Goal: Book appointment/travel/reservation

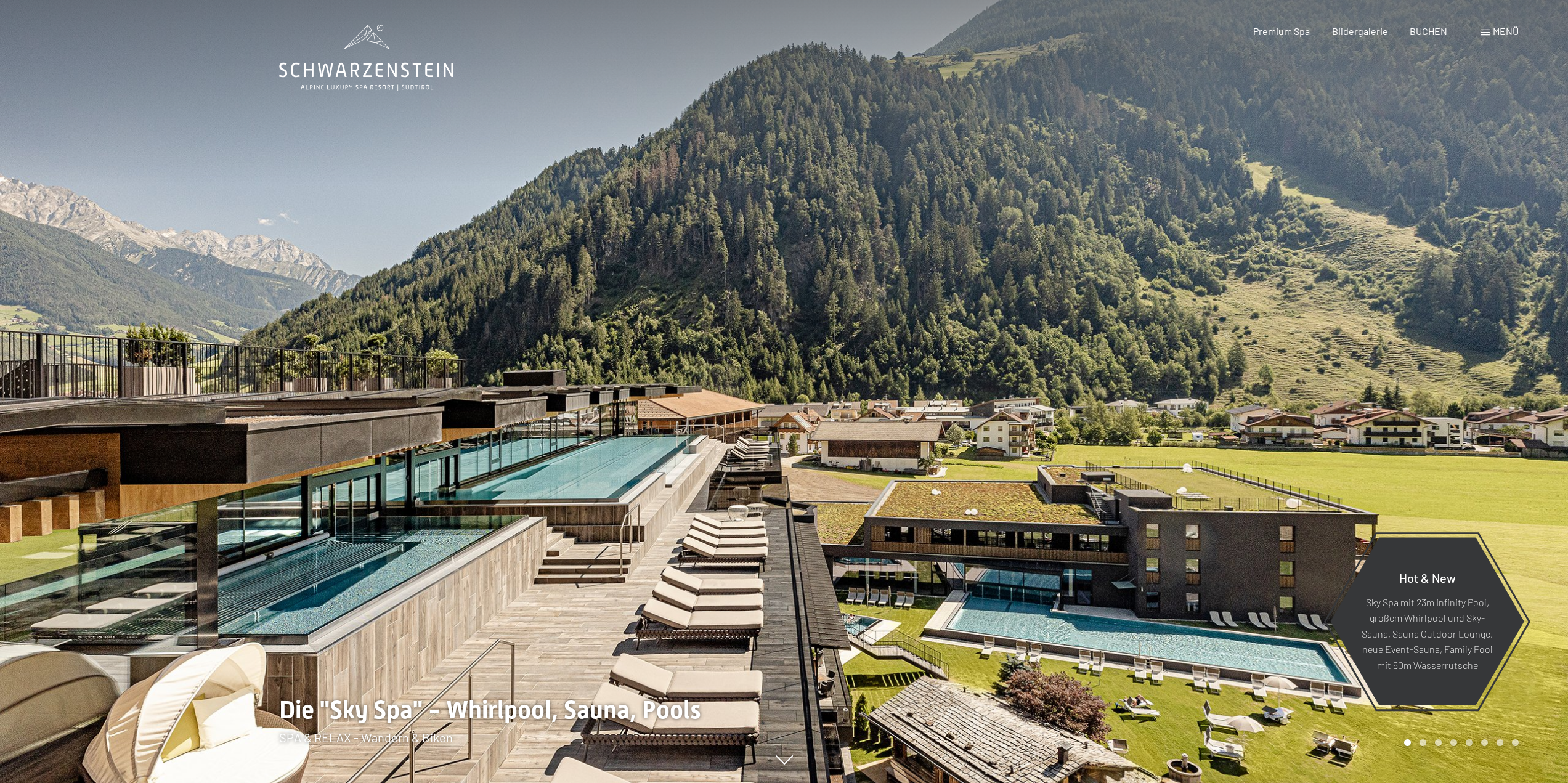
click at [1503, 31] on span "Menü" at bounding box center [1505, 31] width 26 height 12
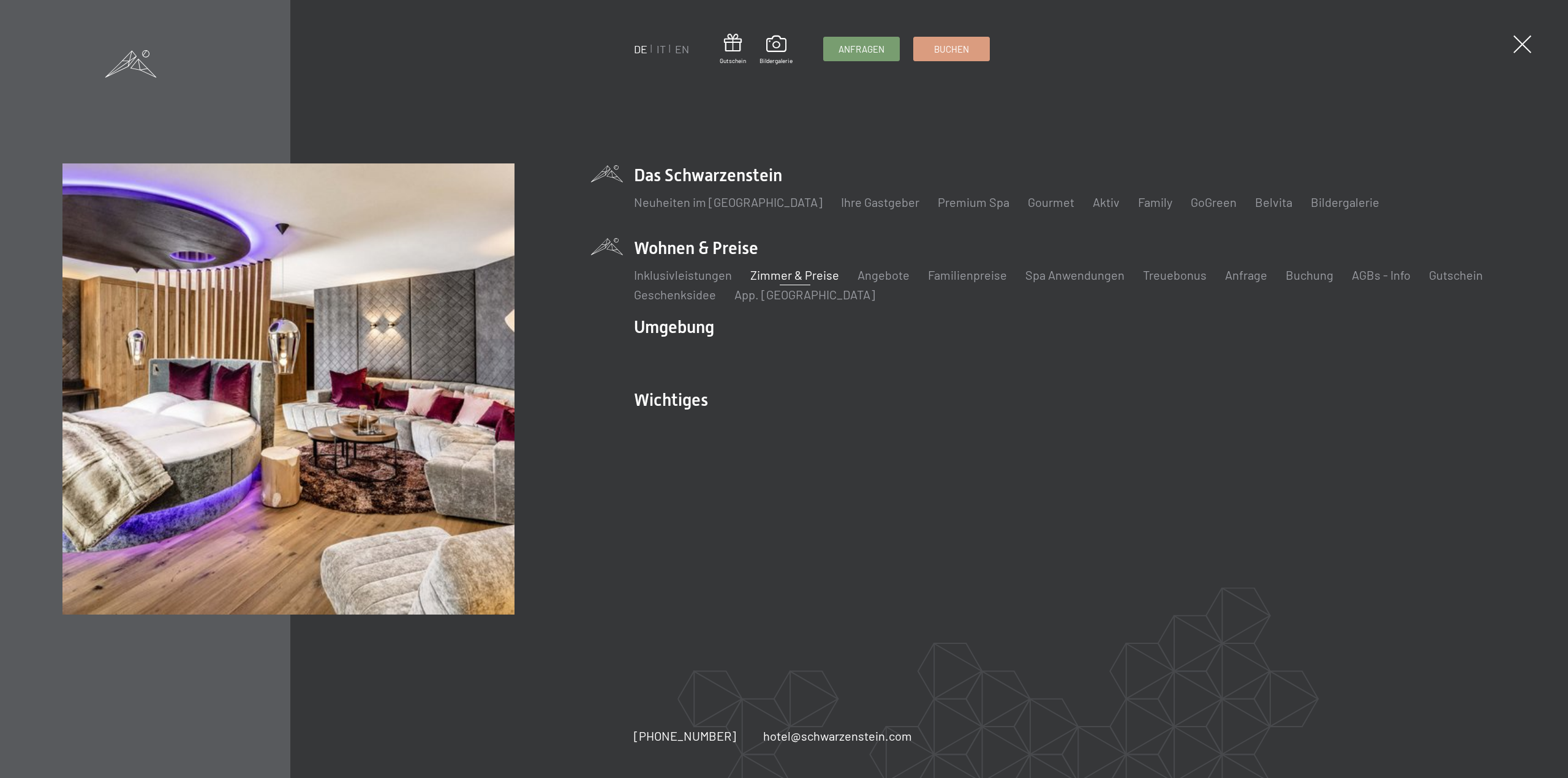
click at [790, 279] on link "Zimmer & Preise" at bounding box center [794, 274] width 88 height 14
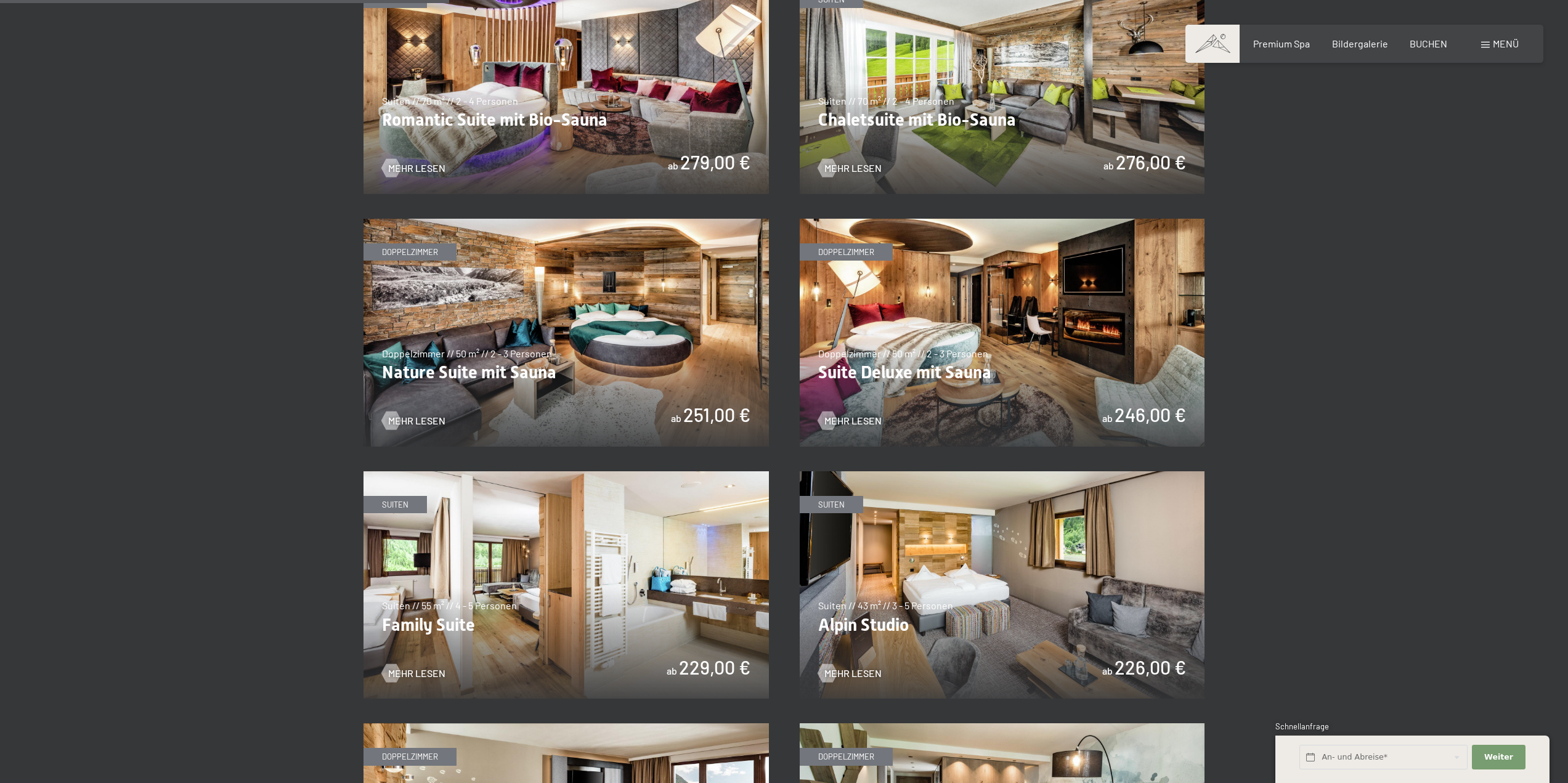
scroll to position [1171, 0]
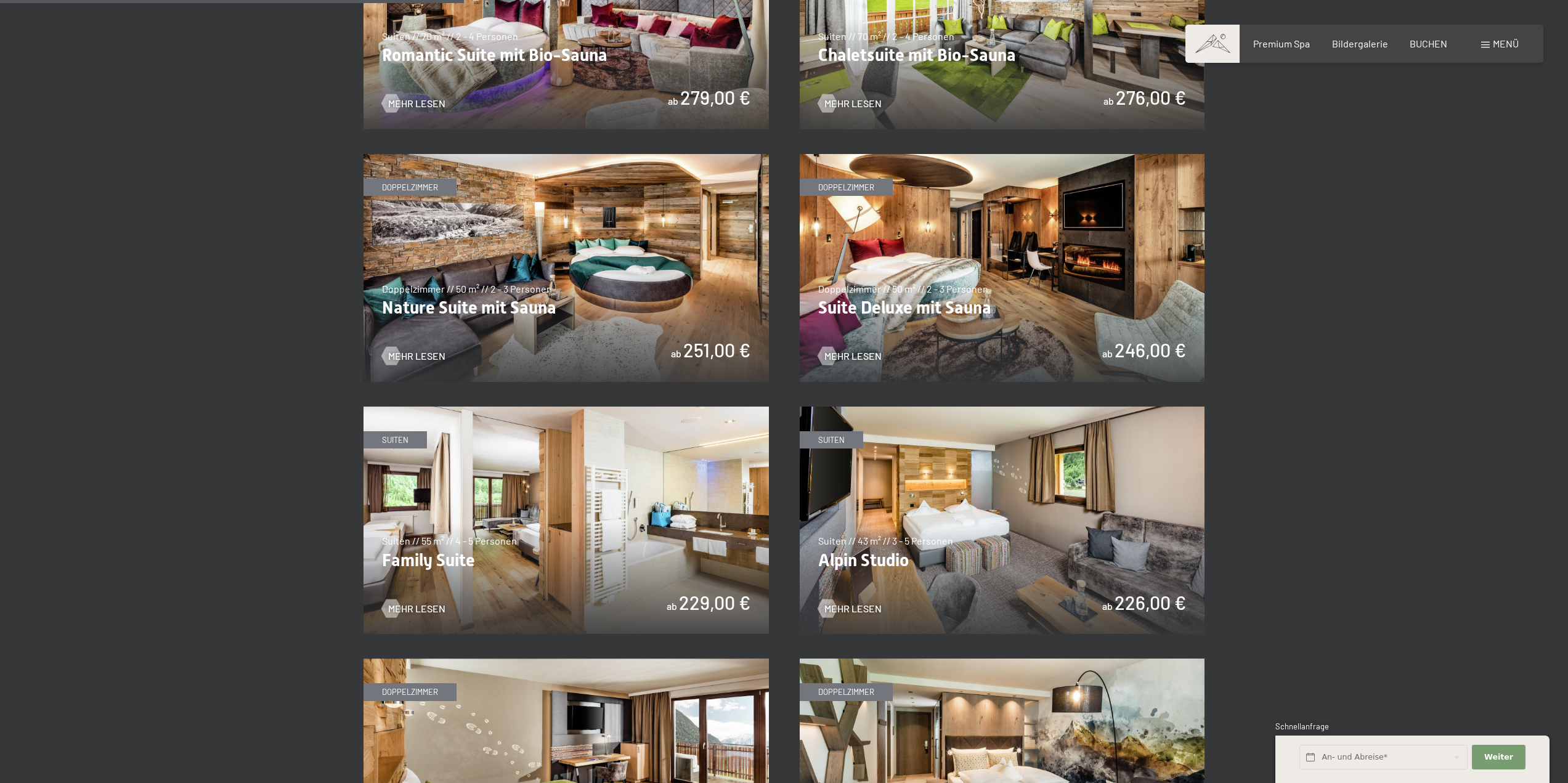
click at [822, 436] on img at bounding box center [1002, 520] width 406 height 228
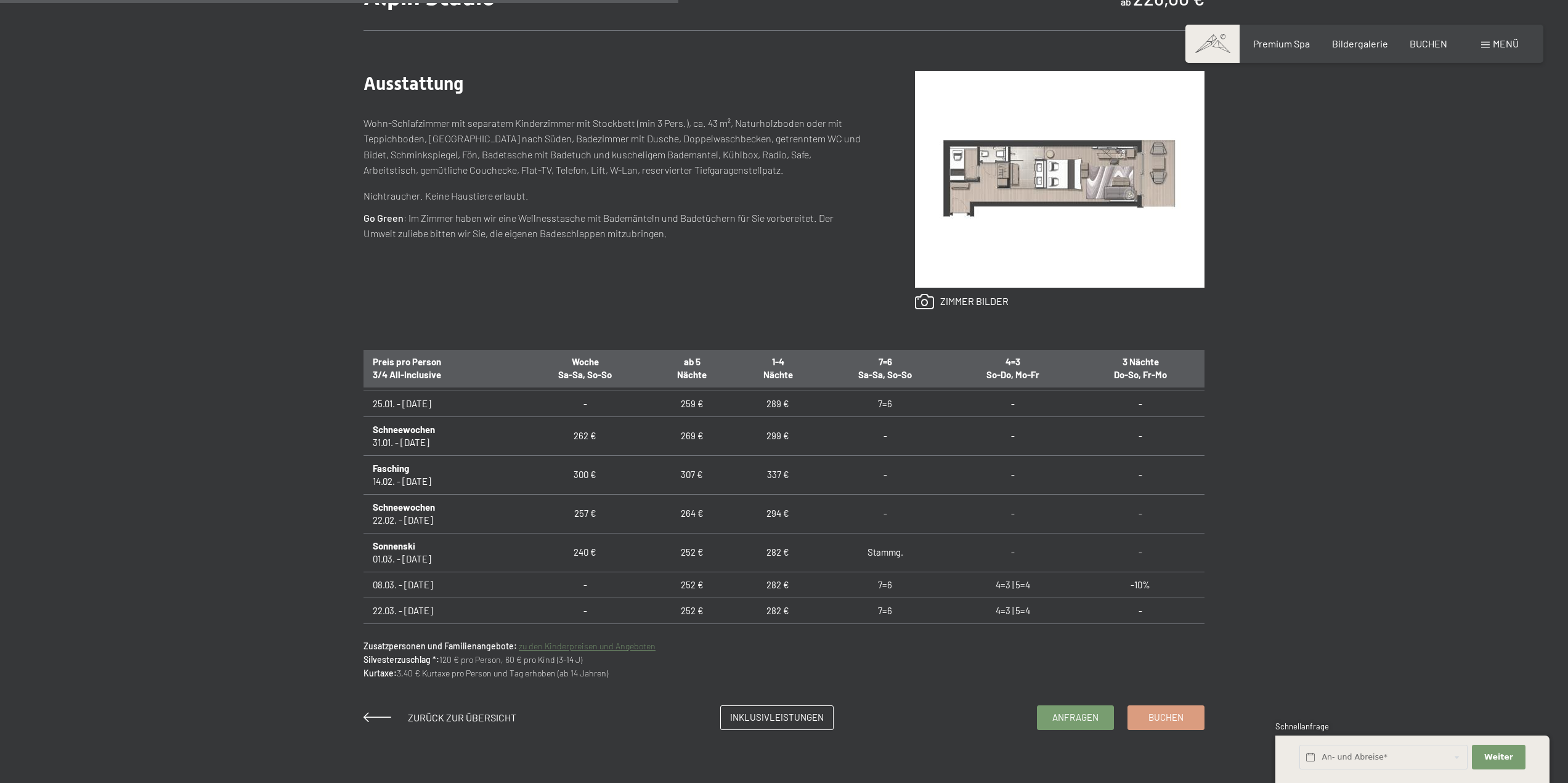
scroll to position [431, 0]
click at [1006, 564] on td "4=3 | 5=4" at bounding box center [1013, 565] width 128 height 26
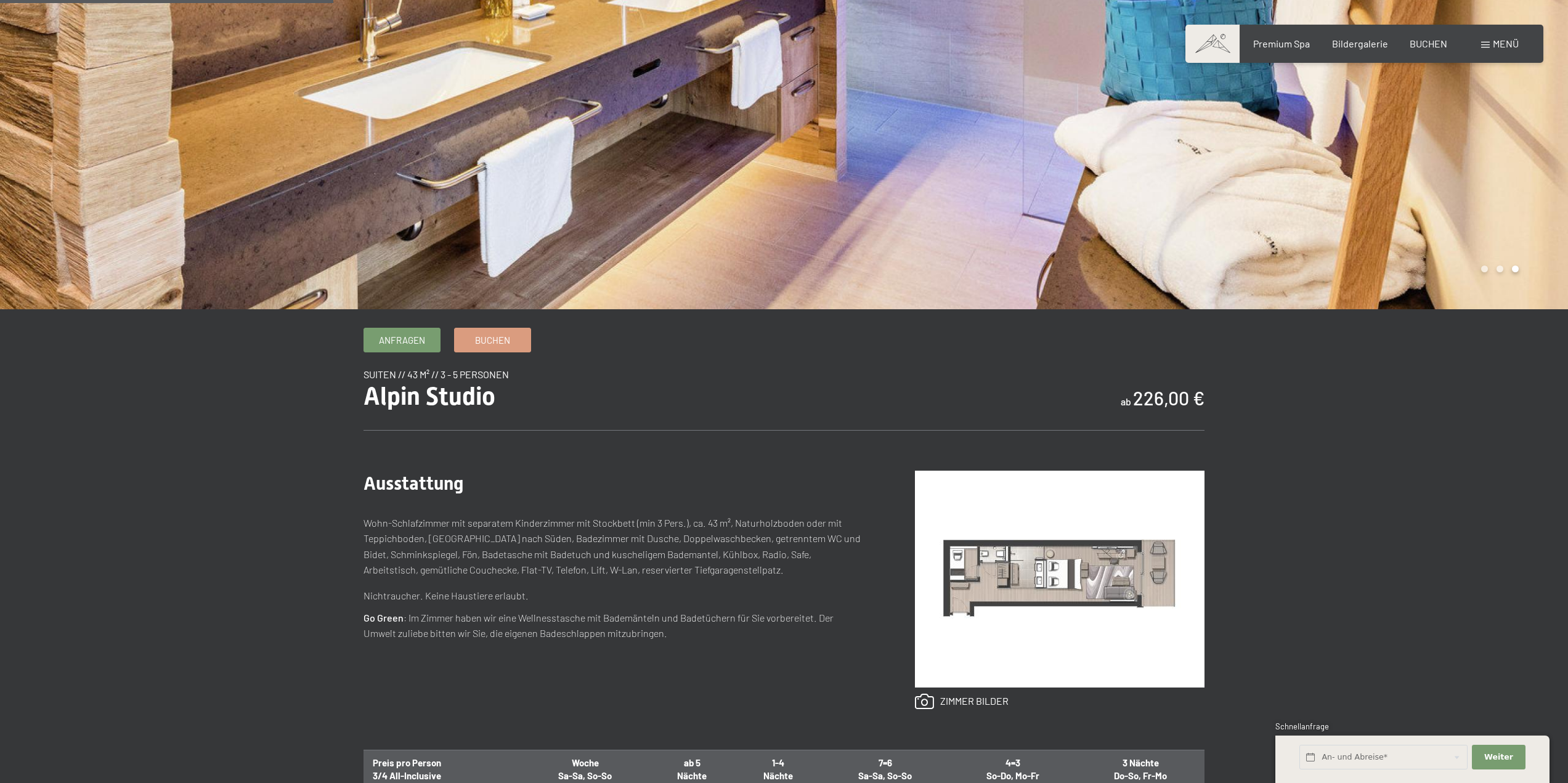
scroll to position [123, 0]
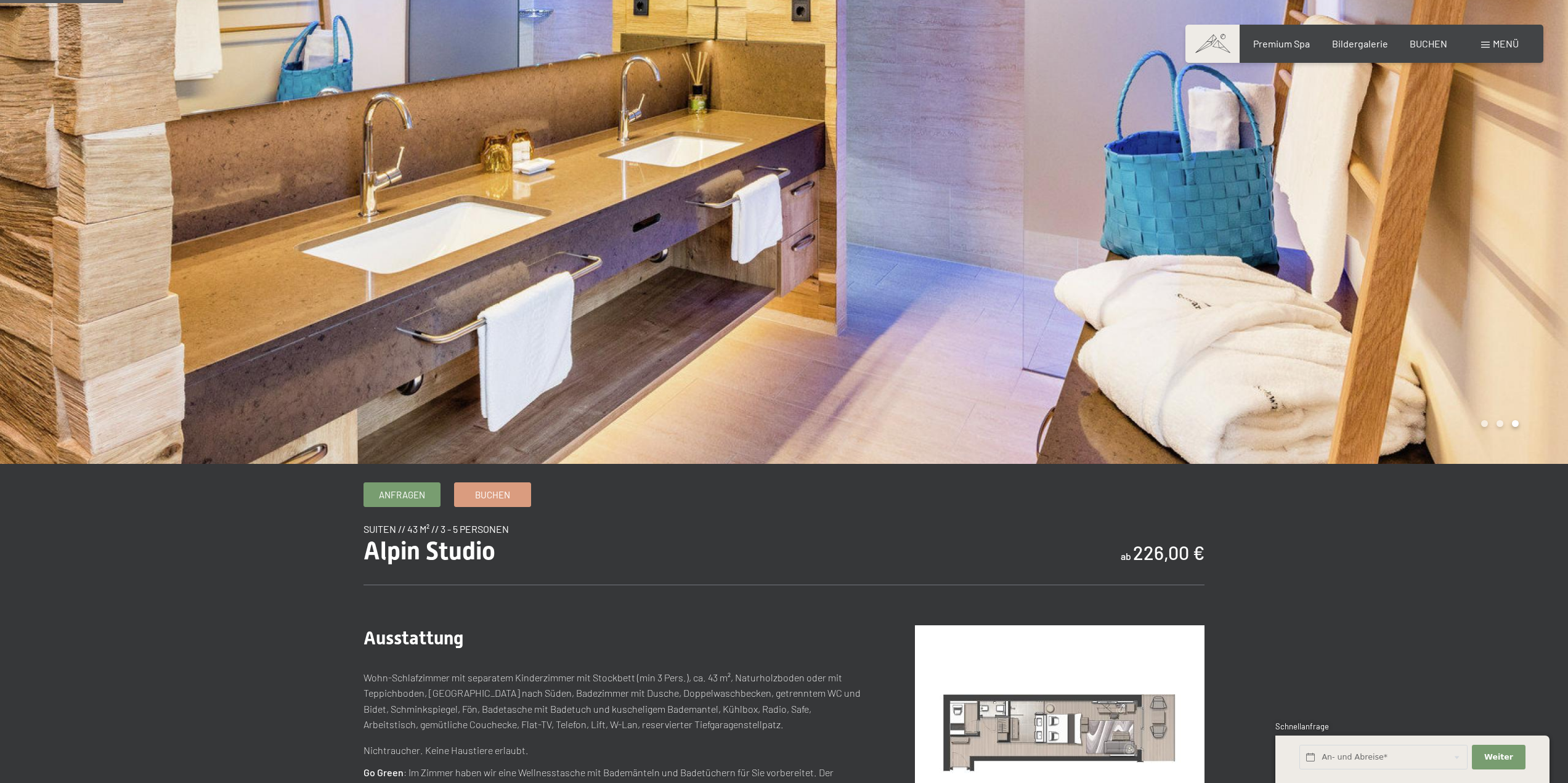
click at [1506, 40] on span "Menü" at bounding box center [1505, 43] width 26 height 12
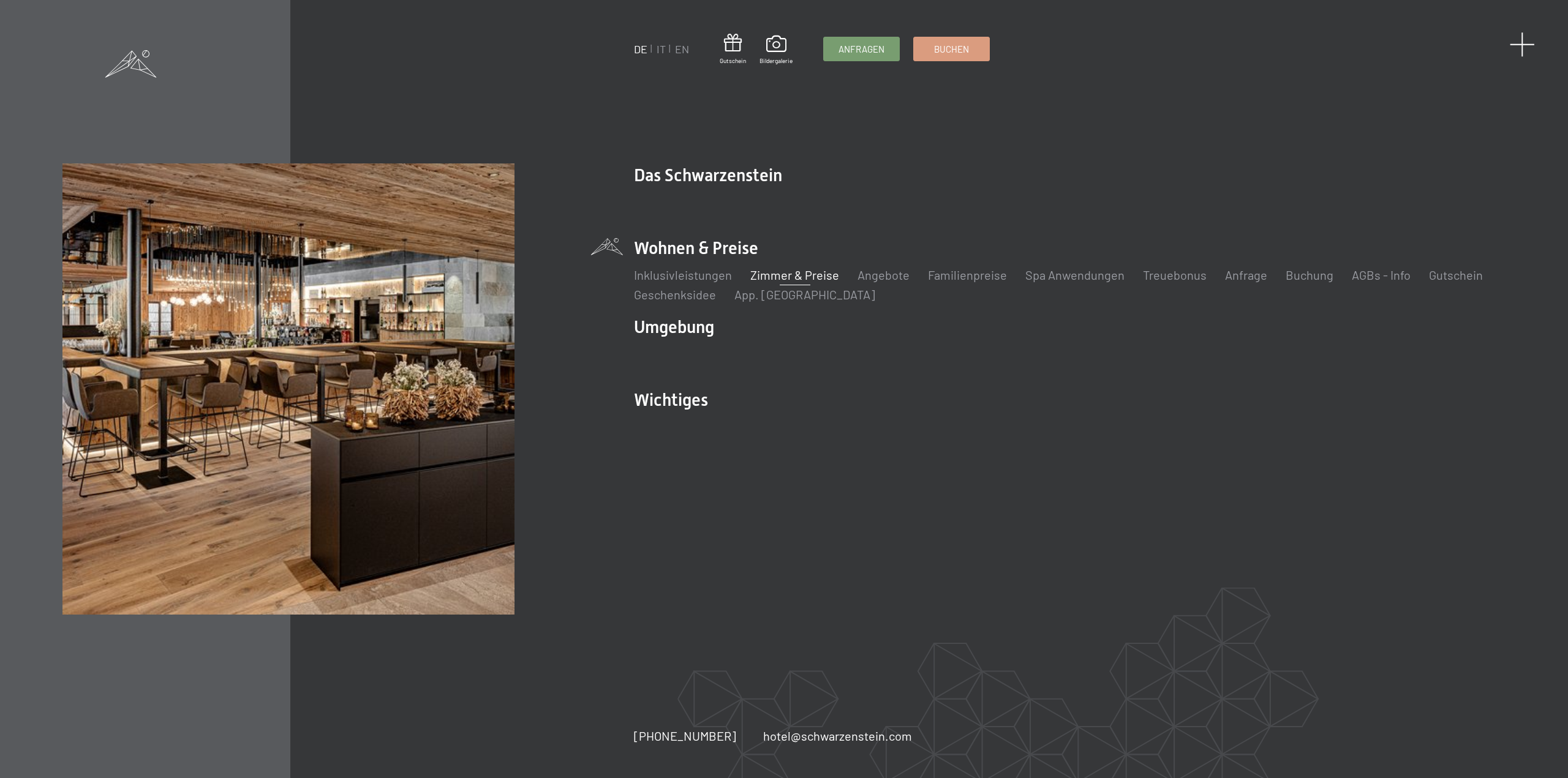
click at [1525, 40] on span at bounding box center [1523, 45] width 25 height 25
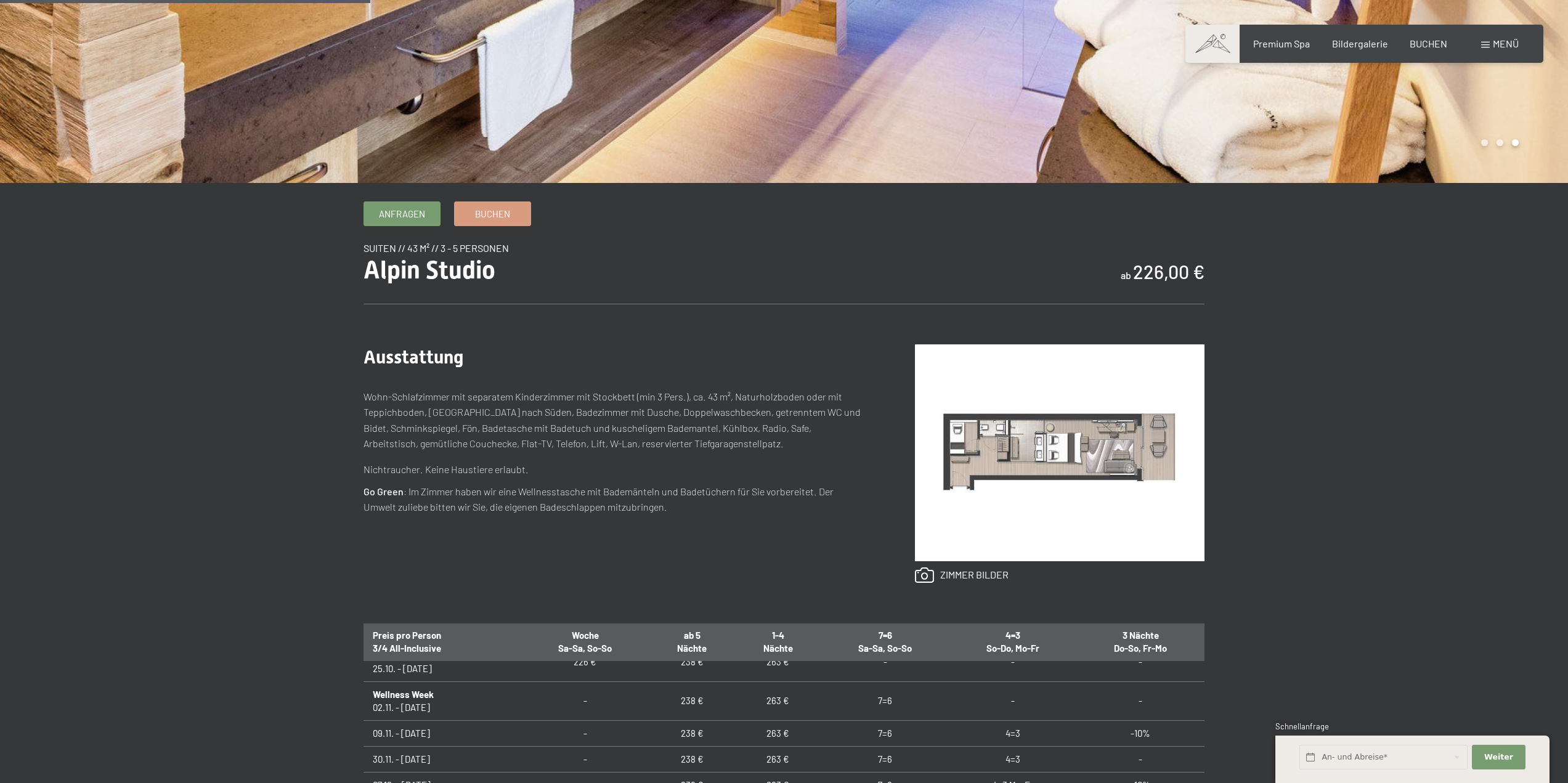
scroll to position [369, 0]
